Goal: Find specific page/section: Find specific page/section

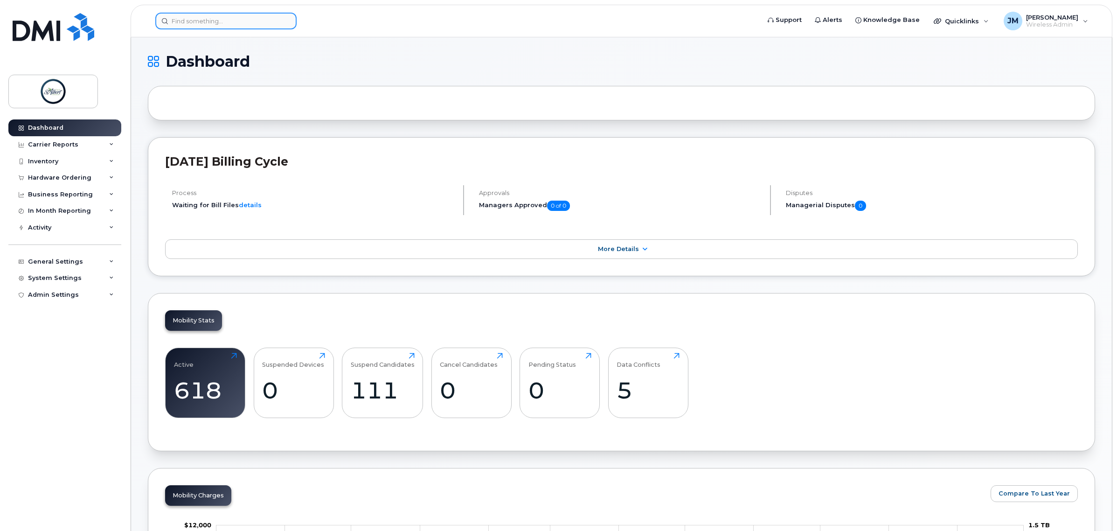
click at [214, 19] on input at bounding box center [225, 21] width 141 height 17
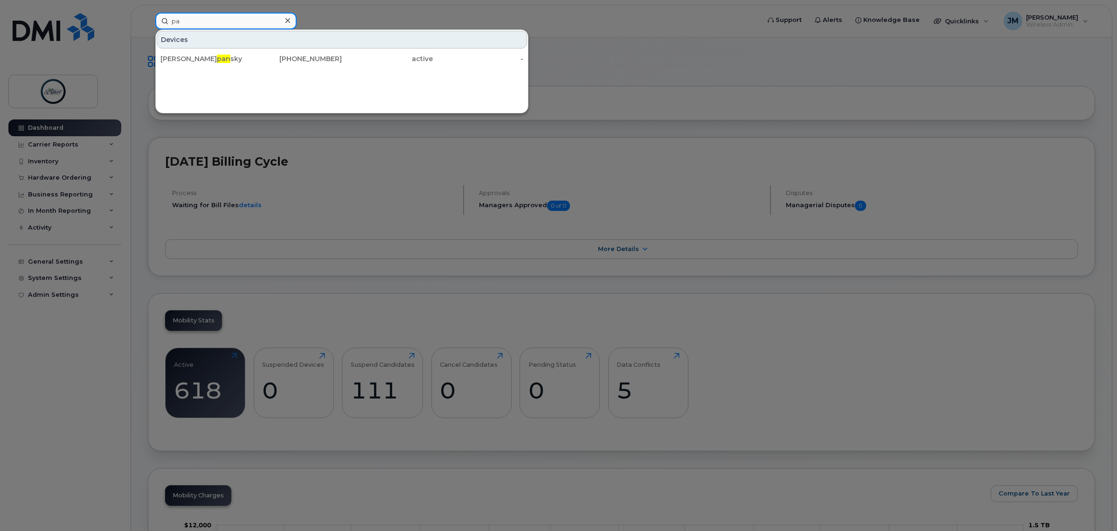
type input "p"
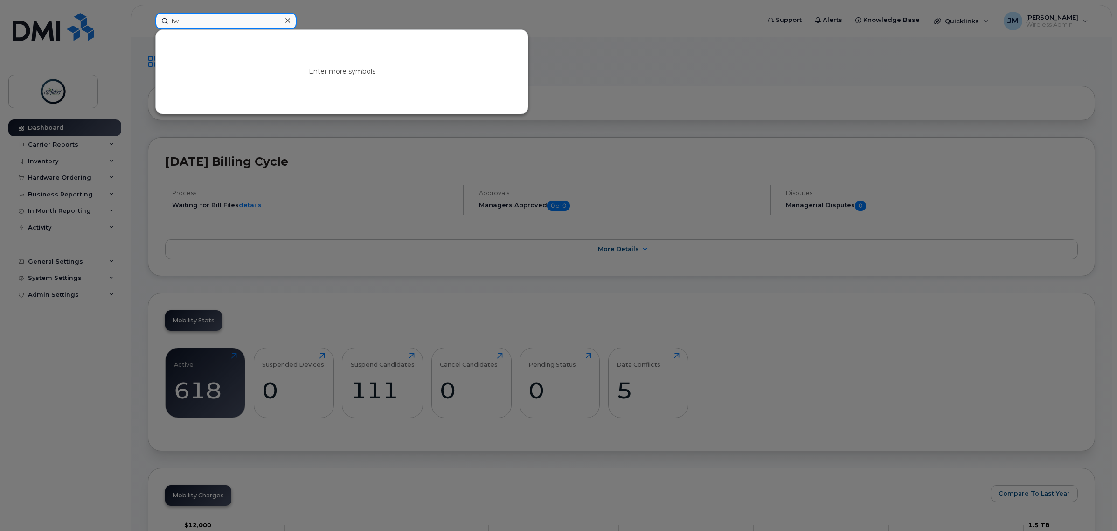
type input "f"
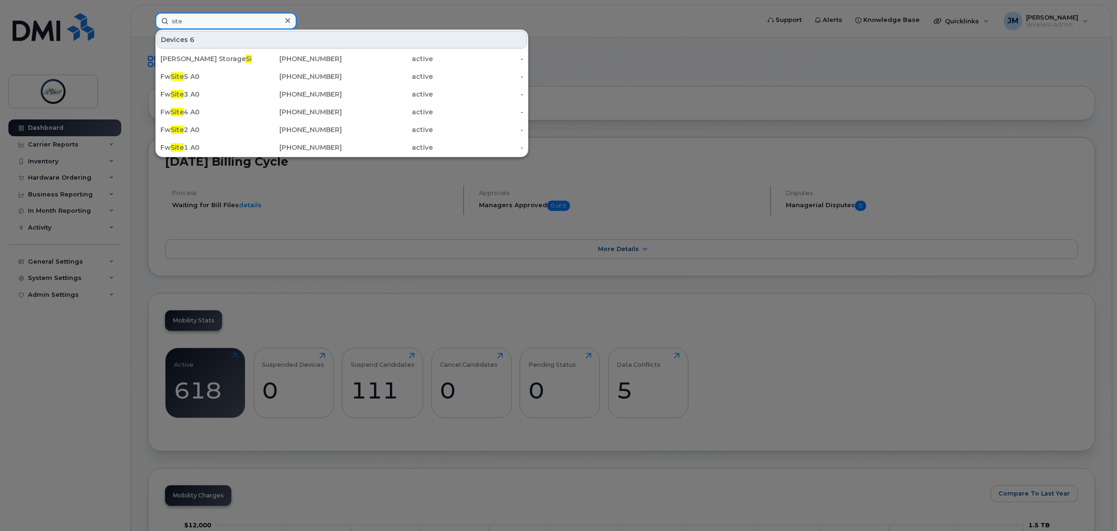
type input "site"
click at [236, 143] on div "Fw Site 1 A0" at bounding box center [205, 147] width 91 height 9
